Goal: Navigation & Orientation: Find specific page/section

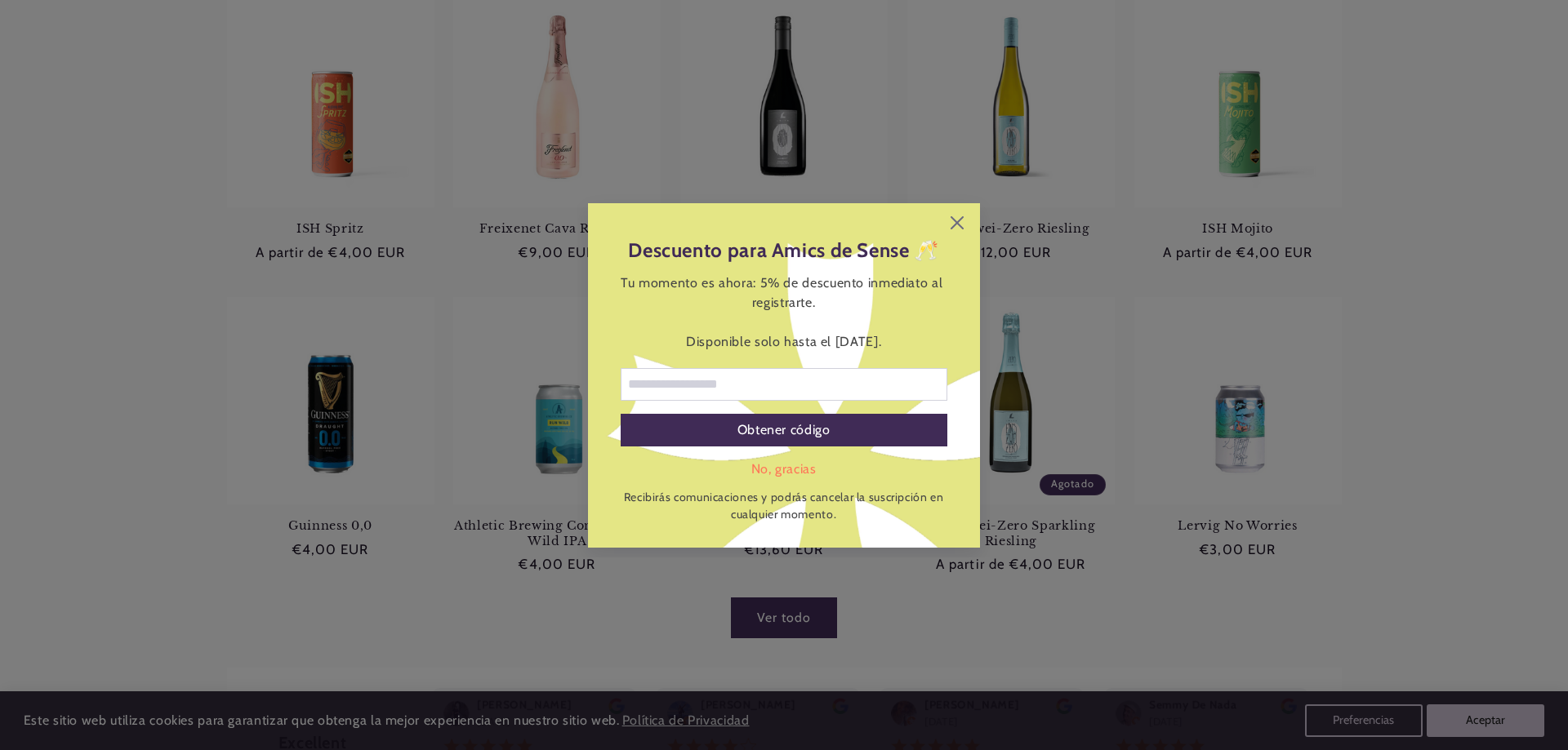
click at [963, 222] on div "Descuento para Amics de Sense 🥂 Tu momento es ahora: 5% de descuento inmediato …" at bounding box center [784, 375] width 392 height 344
click at [959, 221] on icon at bounding box center [957, 221] width 13 height 13
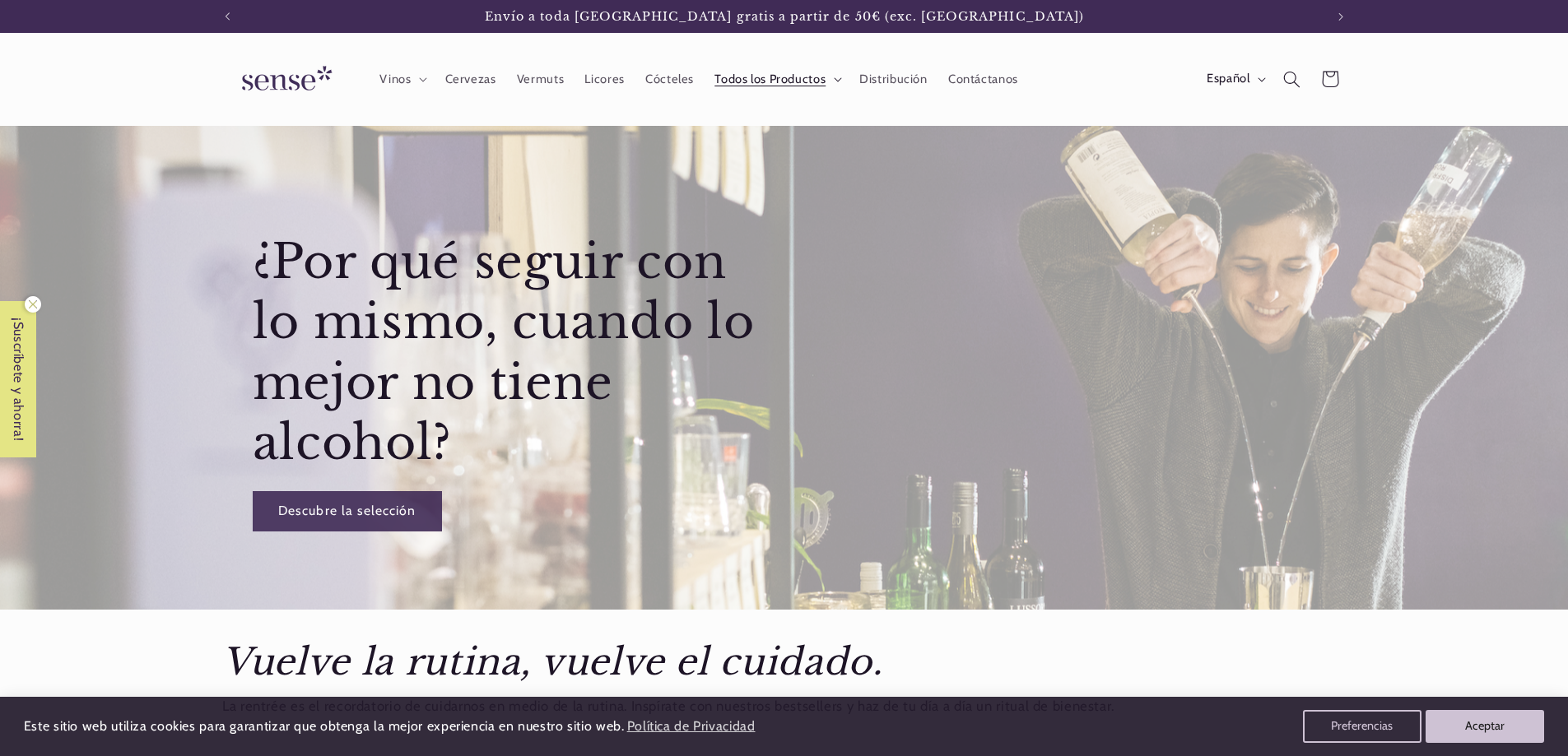
click at [834, 80] on icon at bounding box center [838, 79] width 8 height 5
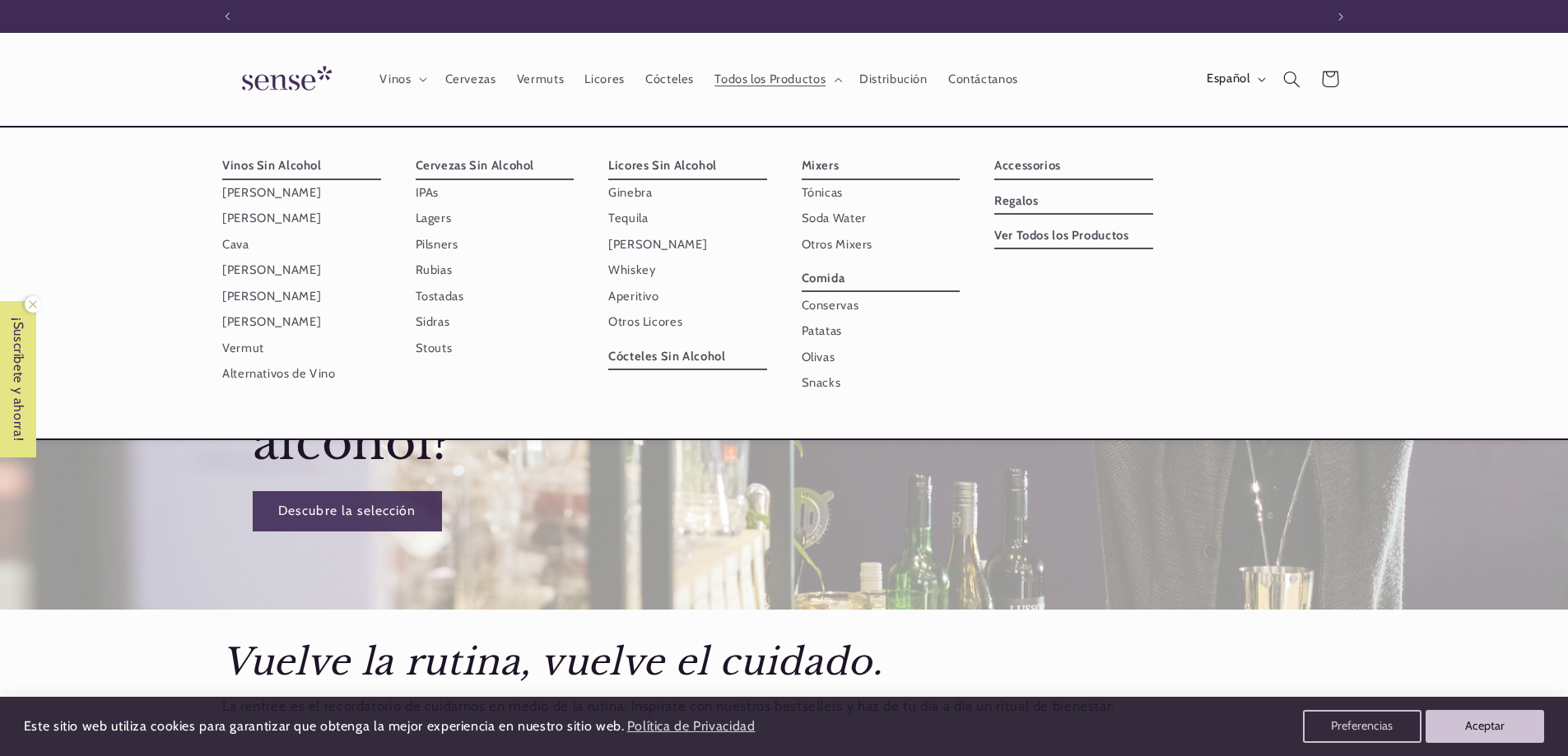
scroll to position [0, 1097]
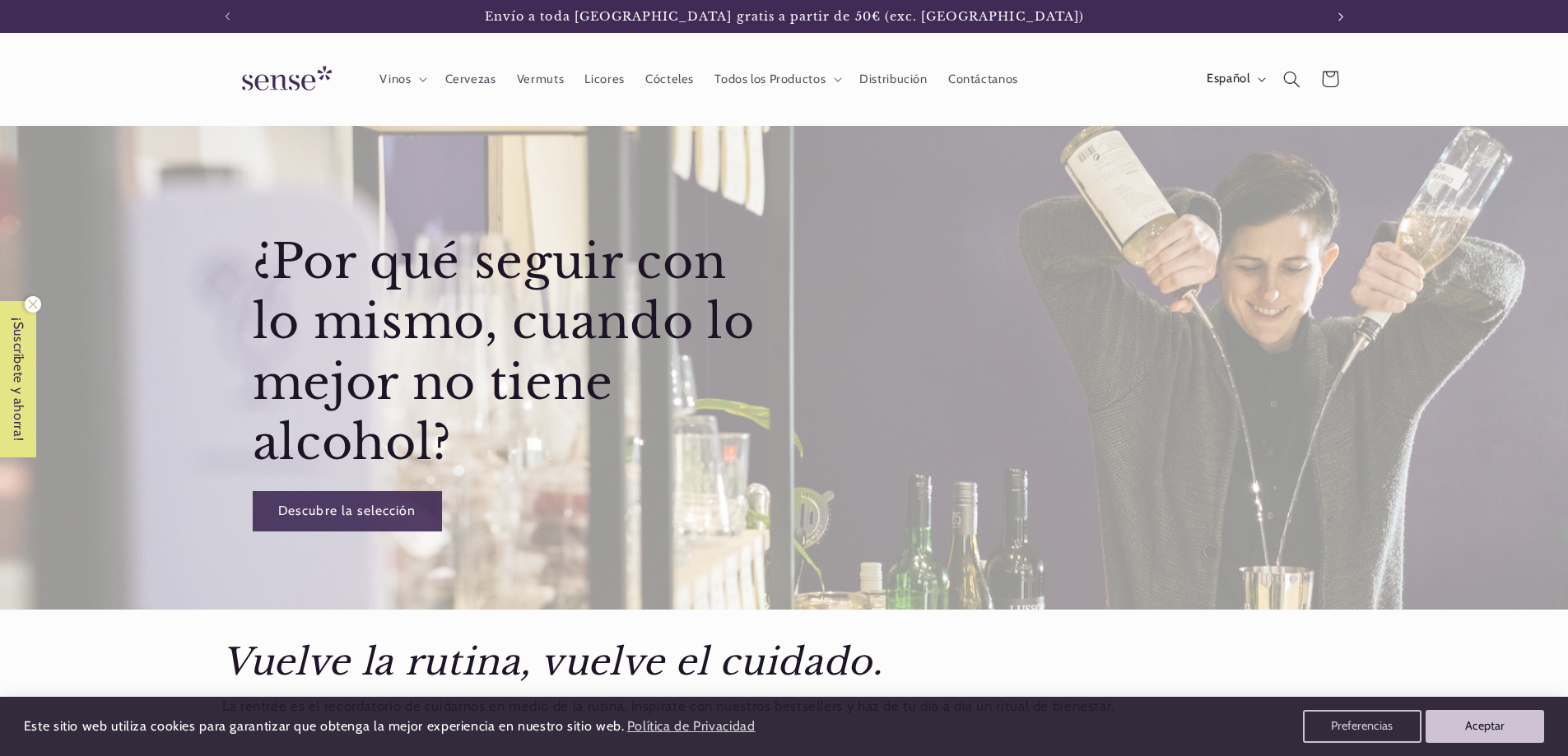
click at [1342, 19] on icon "Anuncio siguiente" at bounding box center [1340, 17] width 6 height 10
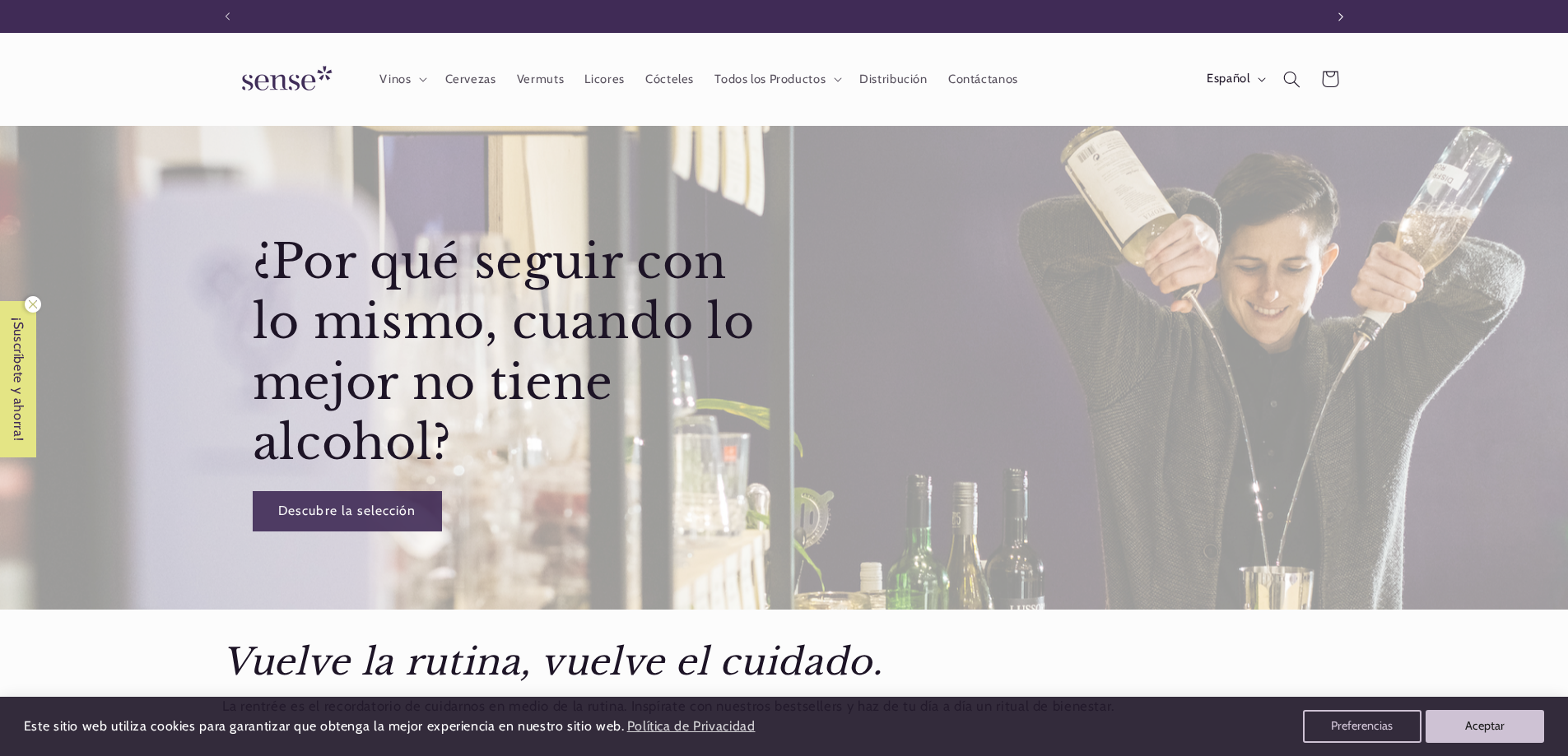
scroll to position [0, 0]
click at [1342, 19] on icon "Anuncio siguiente" at bounding box center [1340, 17] width 6 height 10
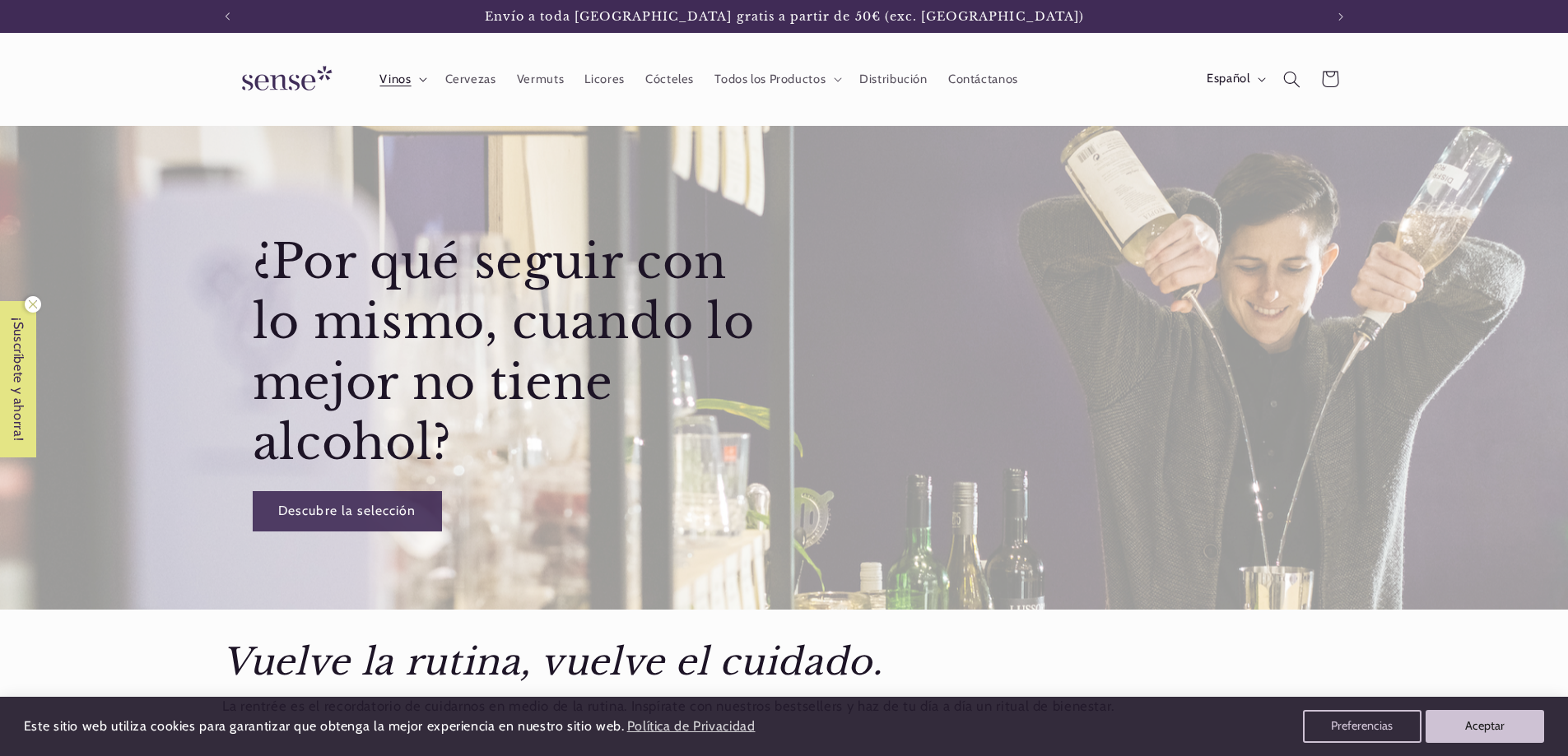
click at [420, 78] on icon at bounding box center [424, 80] width 8 height 4
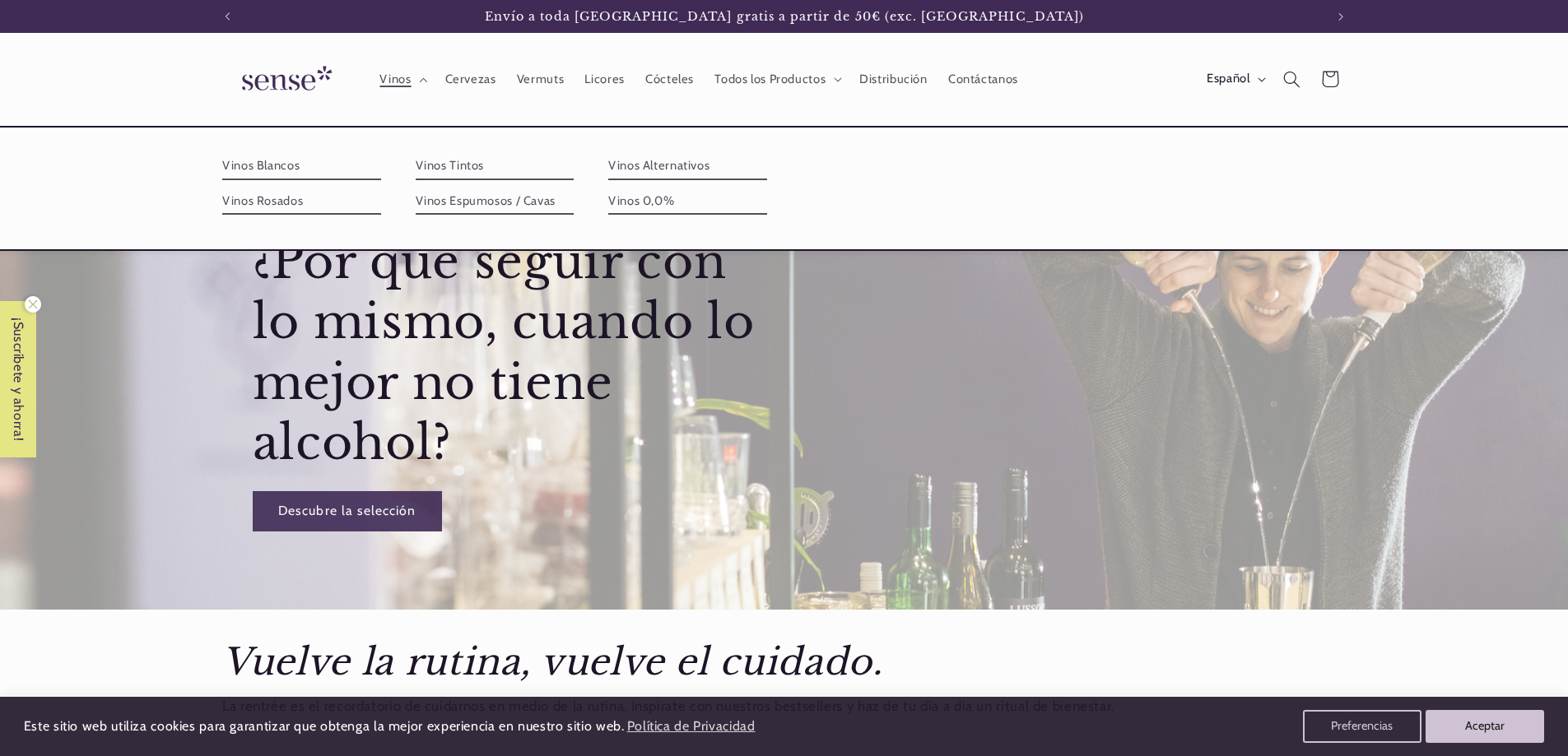
click at [1365, 192] on ul "Vinos Blancos Vinos Rosados Vinos Tintos Vinos Espumosos / Cavas Vinos Alternat…" at bounding box center [784, 187] width 1210 height 70
click at [285, 85] on img at bounding box center [283, 80] width 123 height 47
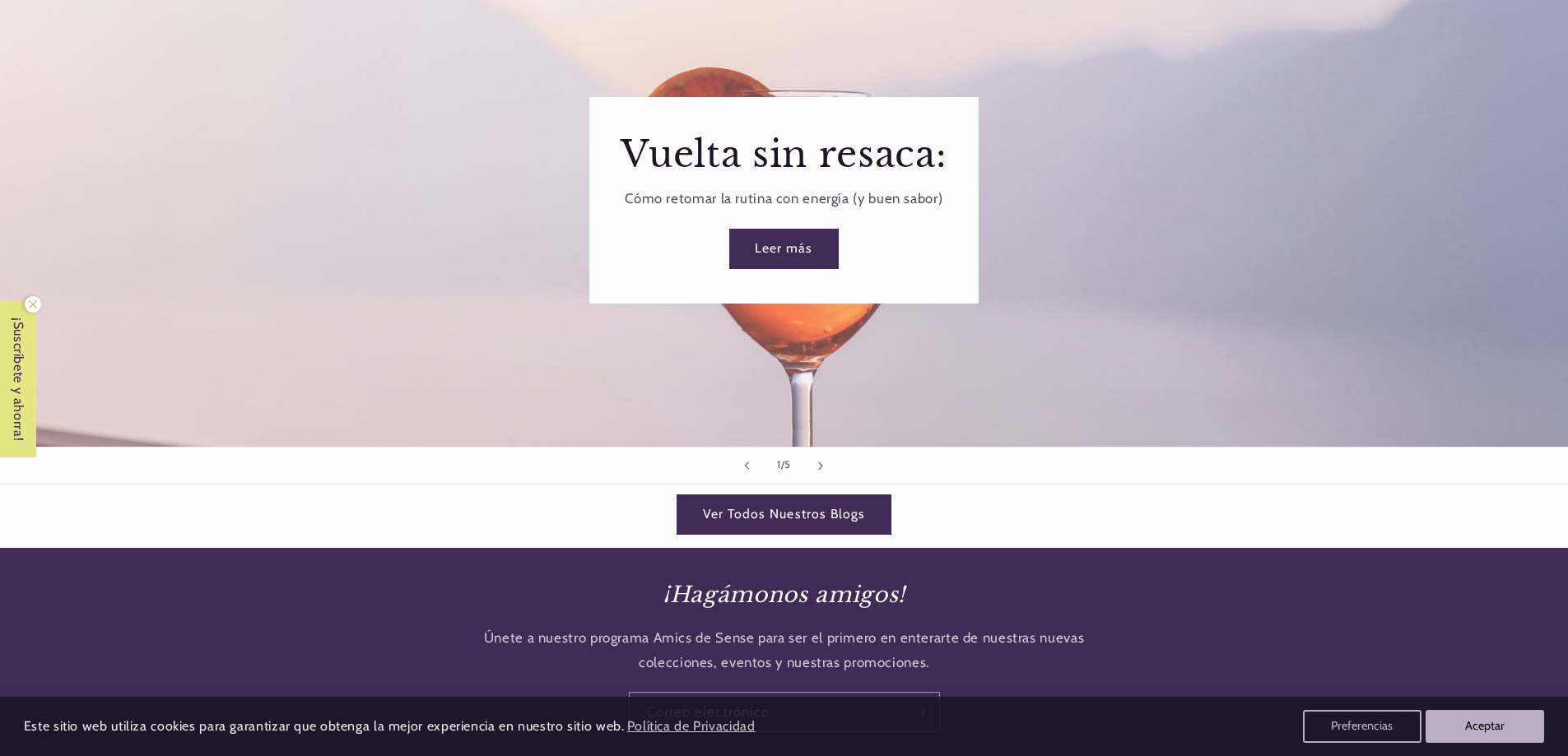
scroll to position [2222, 0]
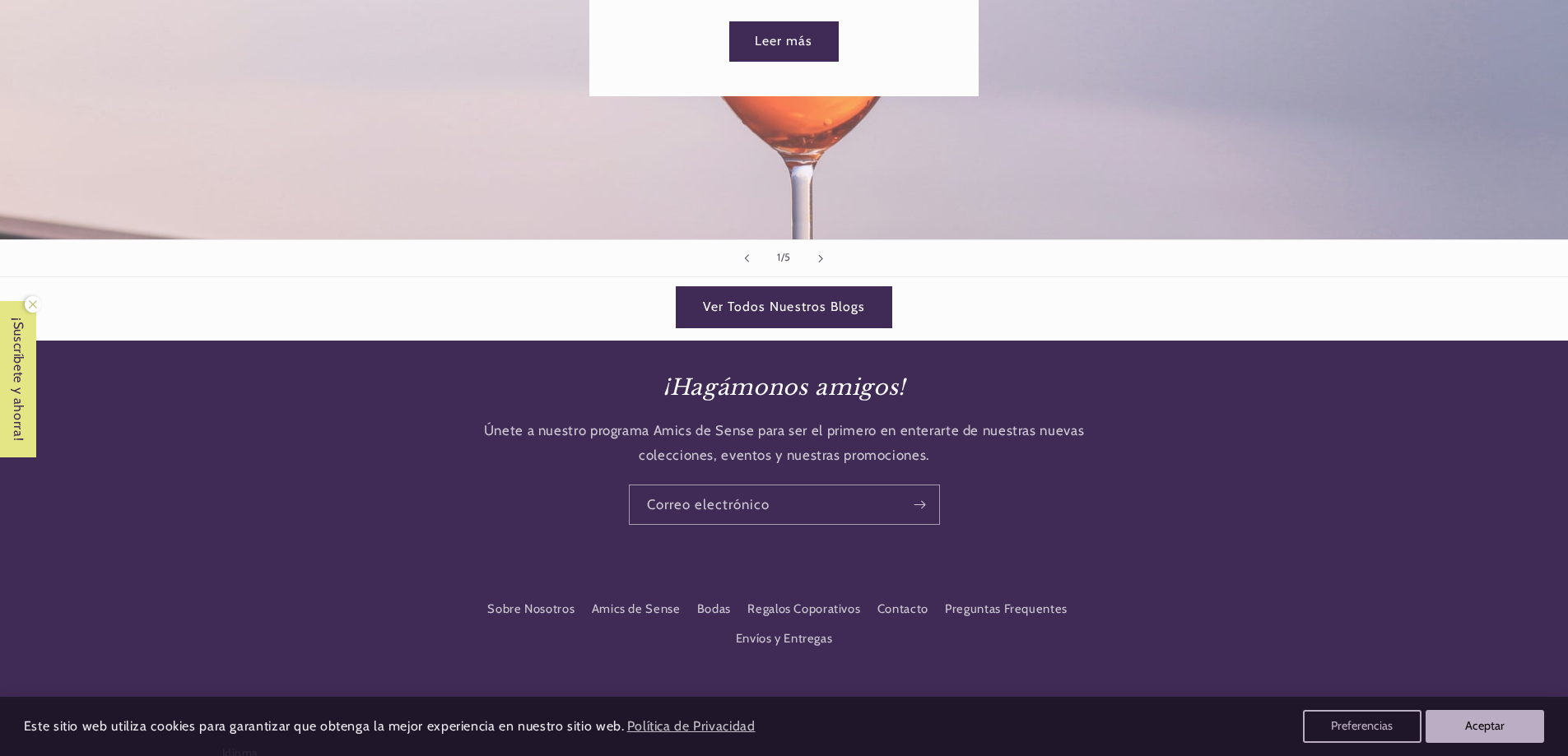
click at [800, 302] on link "Ver Todos Nuestros Blogs" at bounding box center [783, 307] width 214 height 40
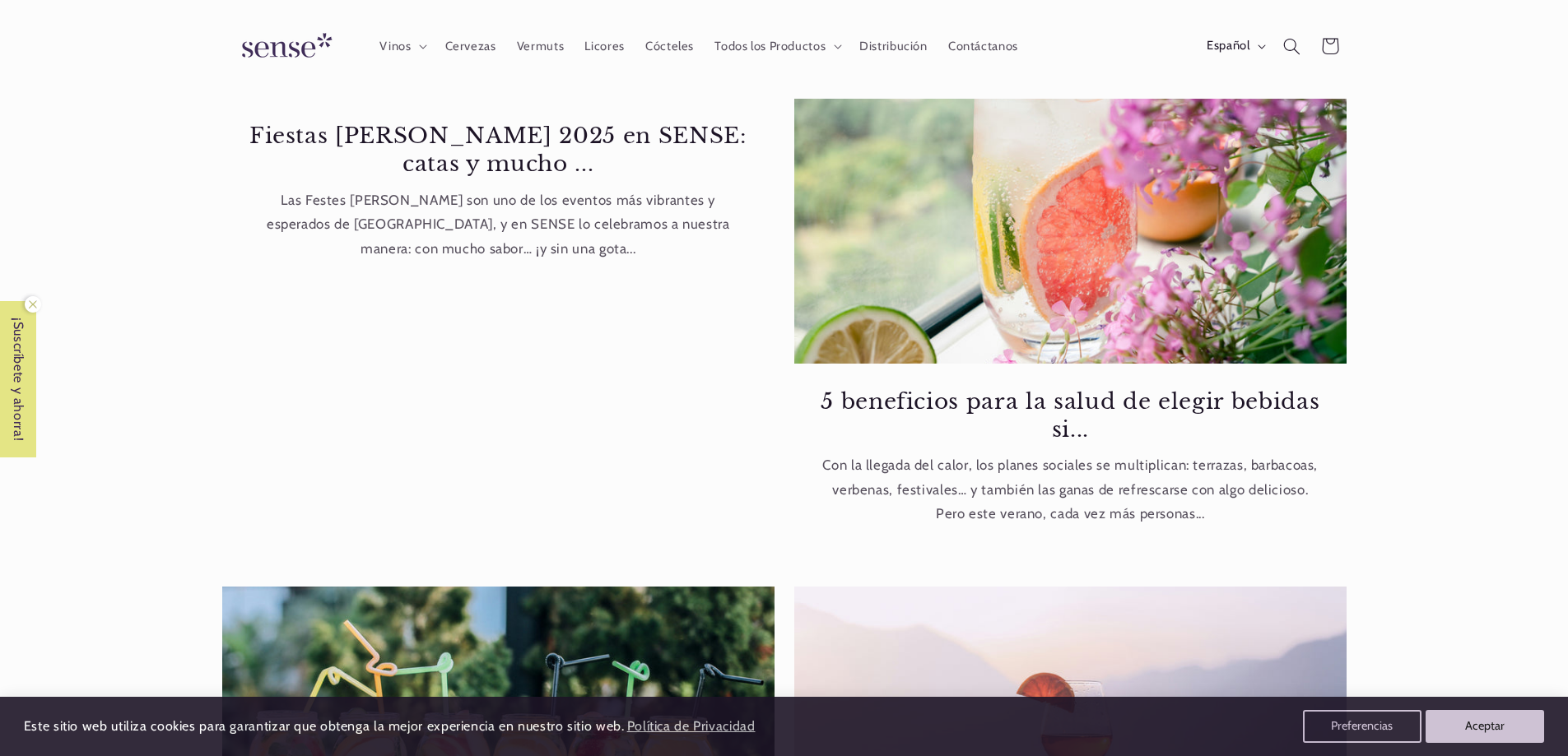
scroll to position [276, 0]
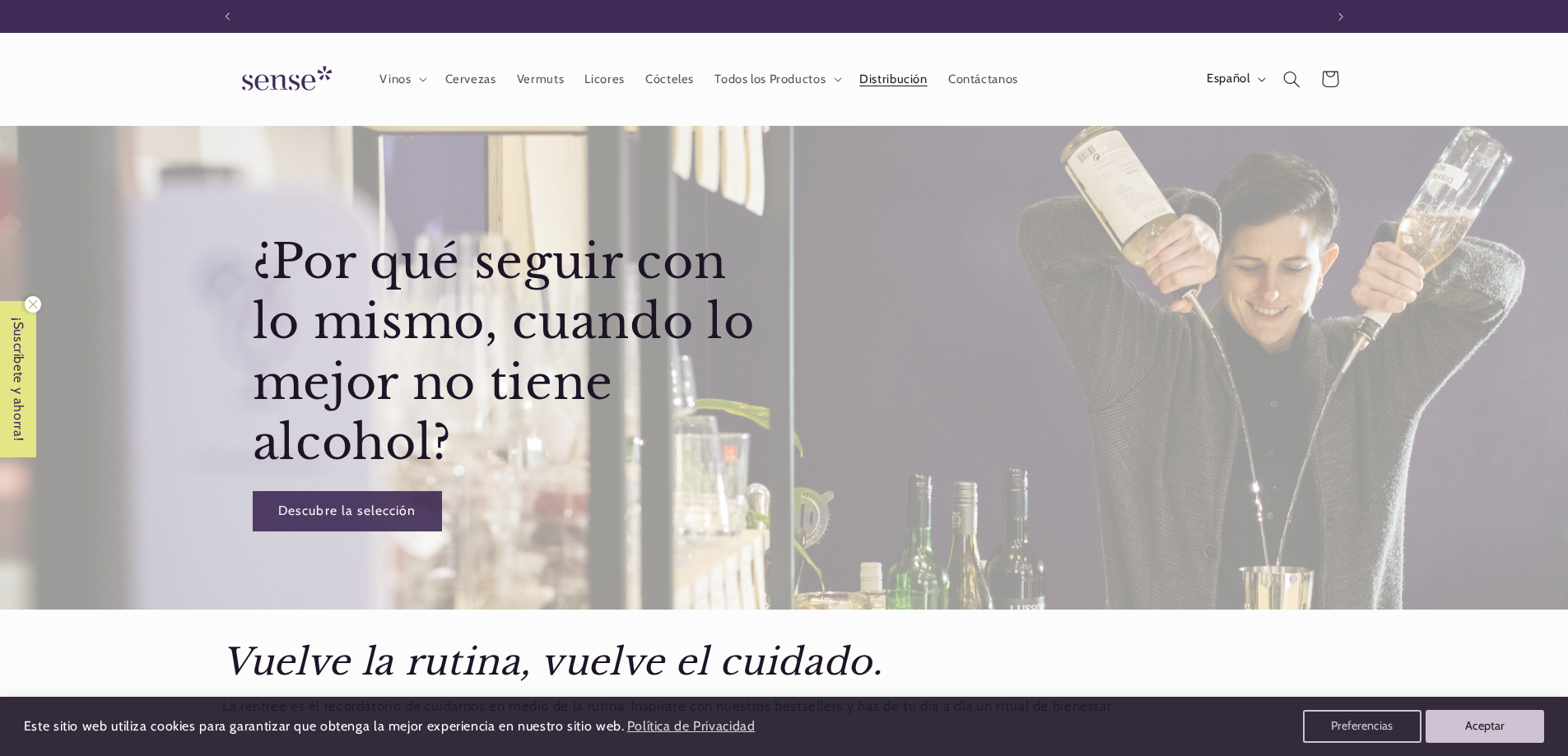
scroll to position [0, 1097]
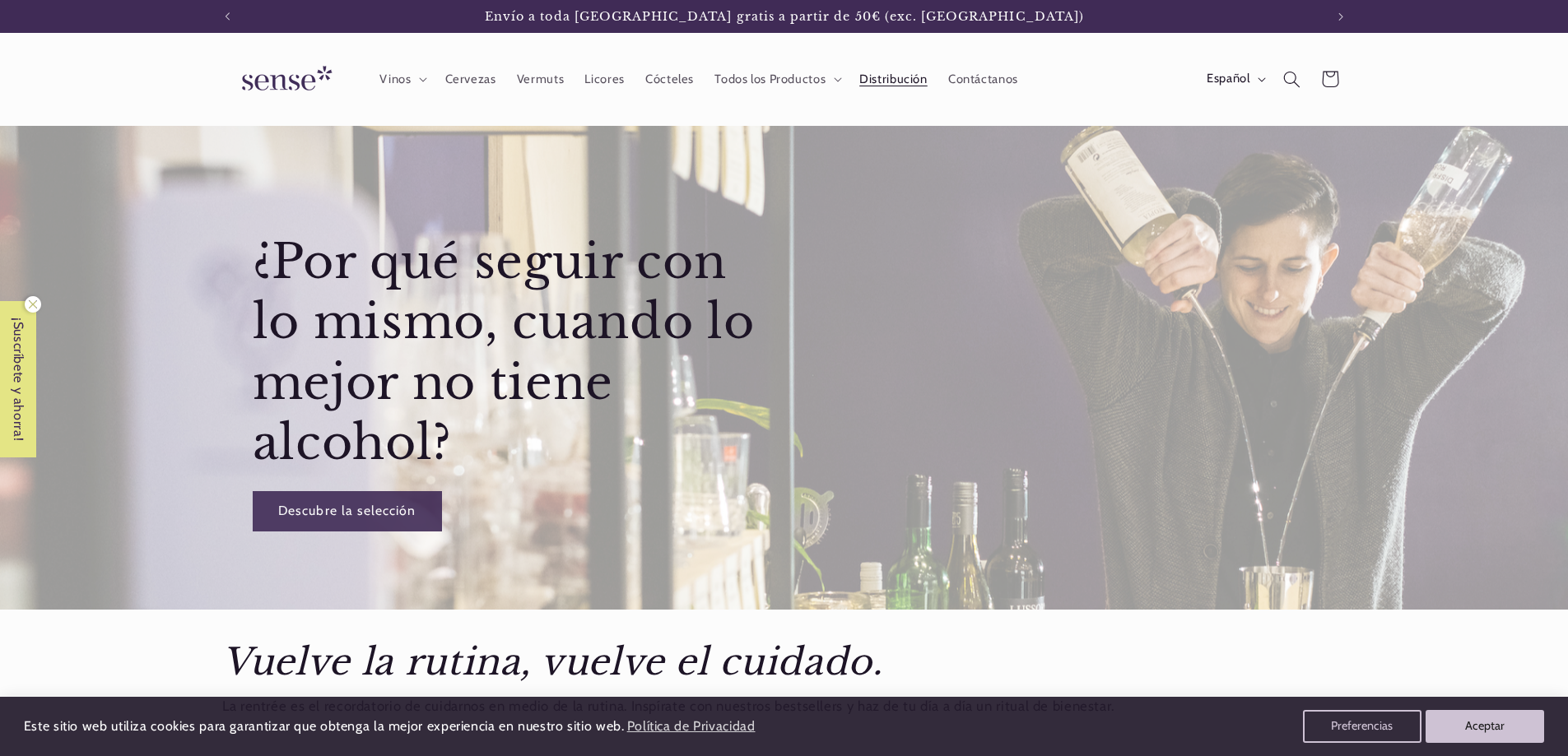
click at [881, 73] on span "Distribución" at bounding box center [892, 80] width 68 height 16
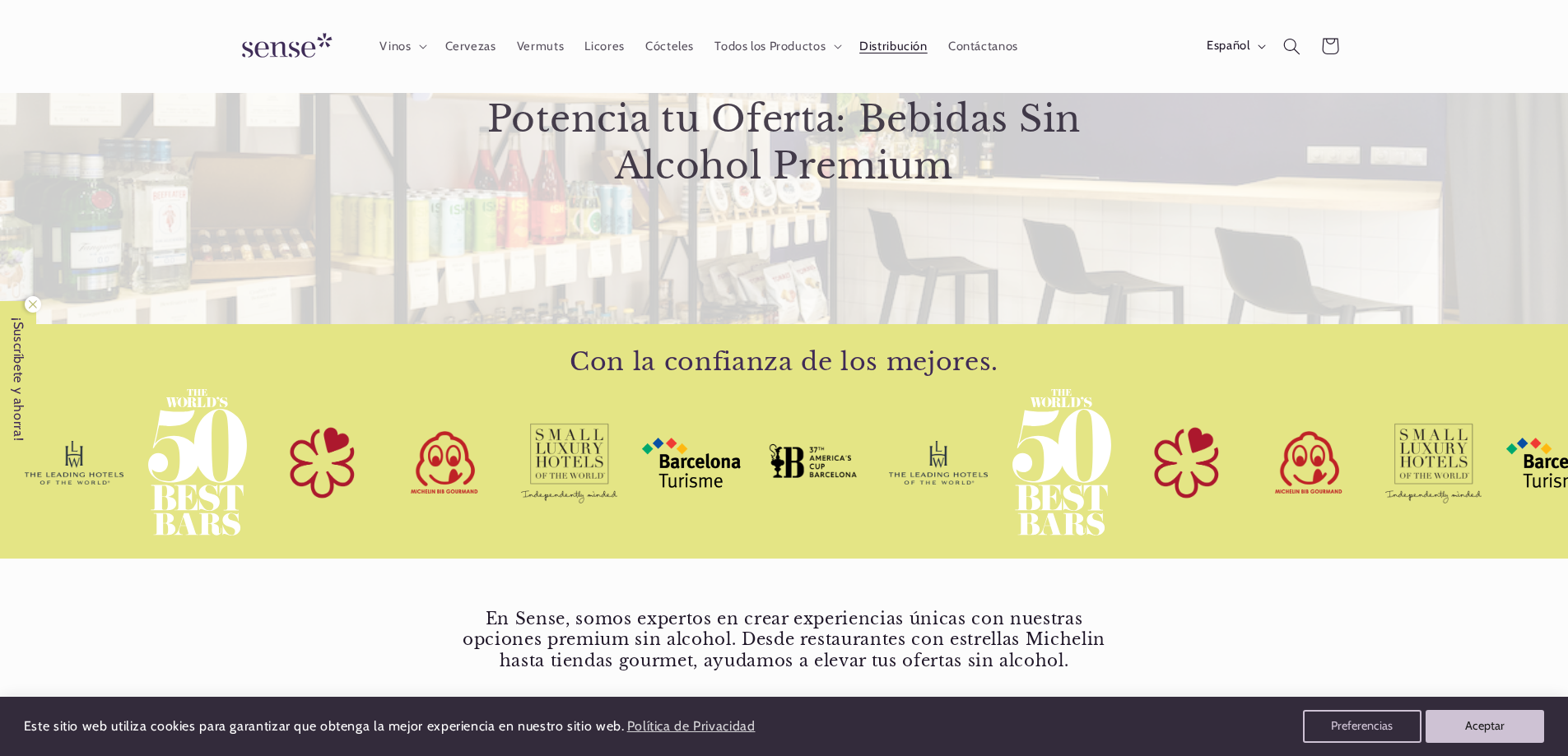
click at [1052, 596] on div "En Sense, somos expertos en crear experiencias únicas con nuestras opciones pre…" at bounding box center [784, 640] width 675 height 97
